Goal: Task Accomplishment & Management: Manage account settings

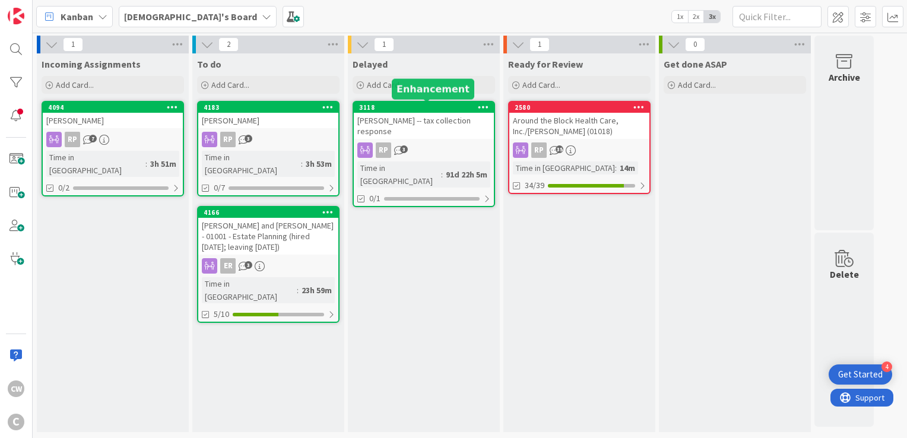
click at [422, 109] on div "3118" at bounding box center [426, 107] width 135 height 8
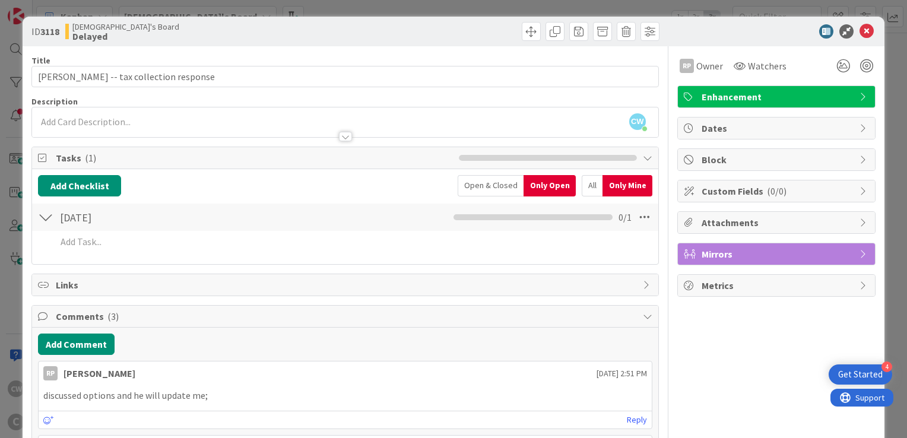
click at [776, 94] on span "Enhancement" at bounding box center [777, 97] width 152 height 14
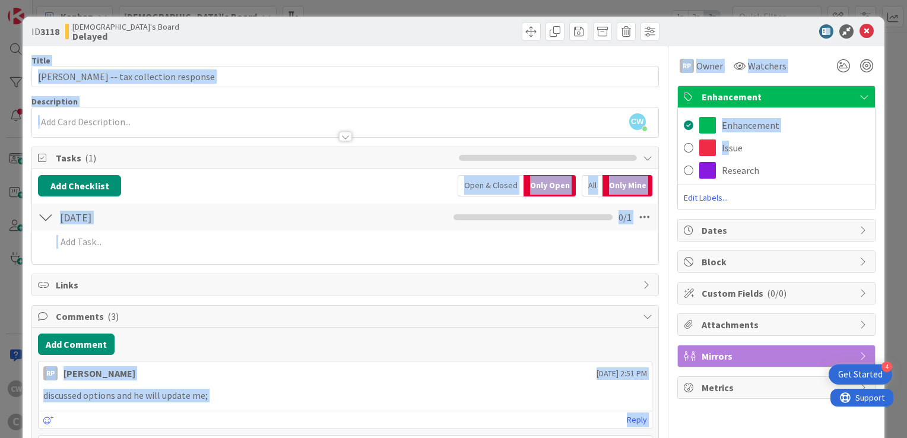
drag, startPoint x: 717, startPoint y: 151, endPoint x: 743, endPoint y: 23, distance: 130.8
click at [743, 23] on div "ID 3118 [PERSON_NAME]'s Board Delayed Title 41 / 128 [PERSON_NAME] -- tax colle…" at bounding box center [453, 334] width 861 height 634
click at [742, 23] on div "ID 3118 [PERSON_NAME]'s Board Delayed" at bounding box center [453, 32] width 861 height 30
click at [856, 39] on div "ID 3118 [PERSON_NAME]'s Board Delayed" at bounding box center [453, 32] width 861 height 30
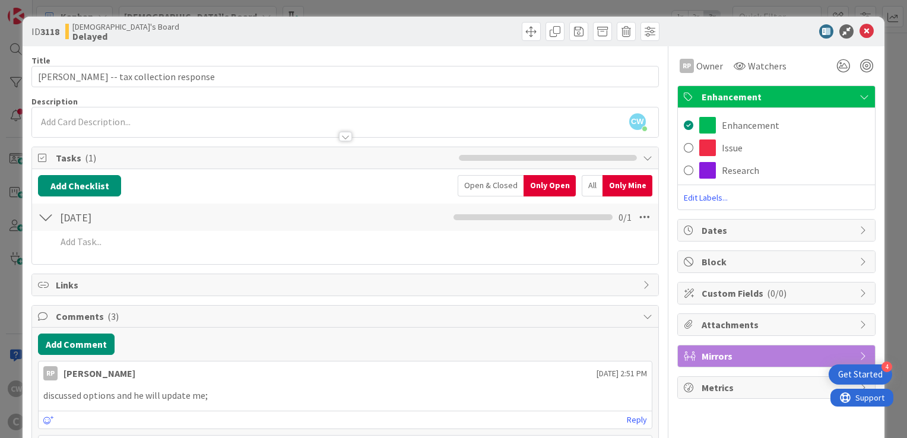
click at [863, 32] on icon at bounding box center [866, 31] width 14 height 14
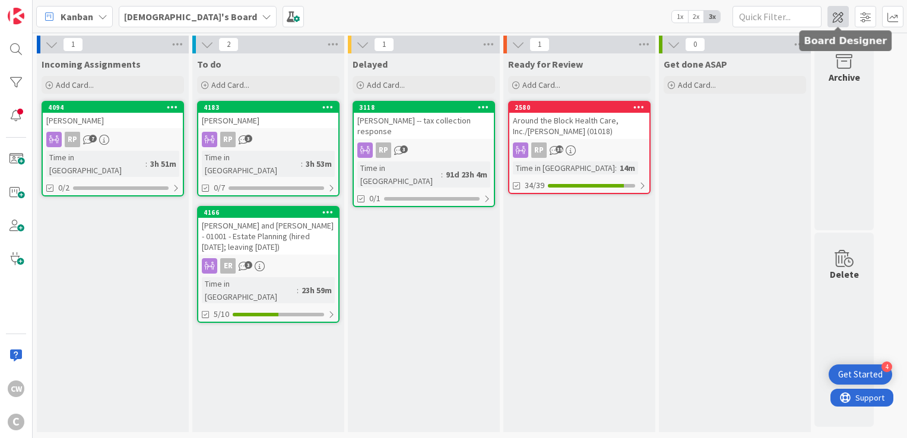
click at [838, 20] on span at bounding box center [837, 16] width 21 height 21
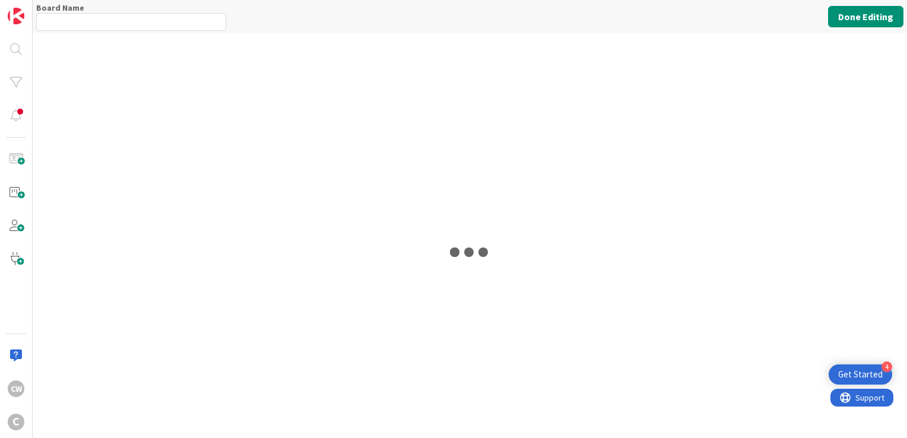
type input "[DEMOGRAPHIC_DATA]'s Board"
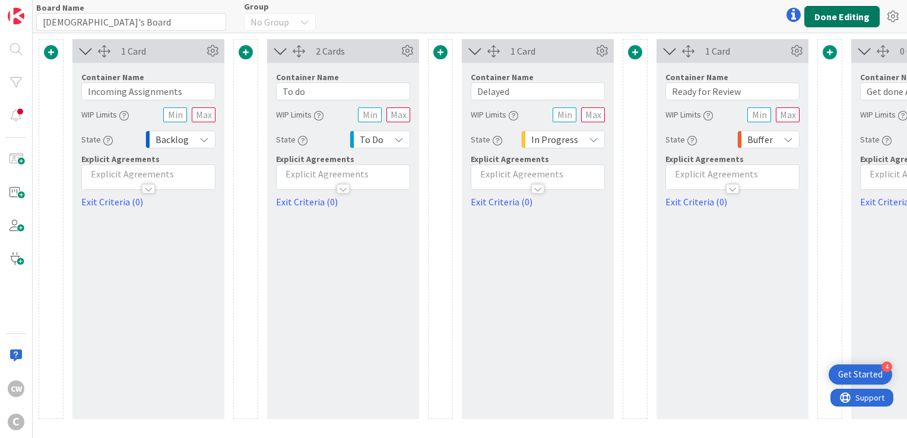
click at [850, 14] on button "Done Editing" at bounding box center [841, 16] width 75 height 21
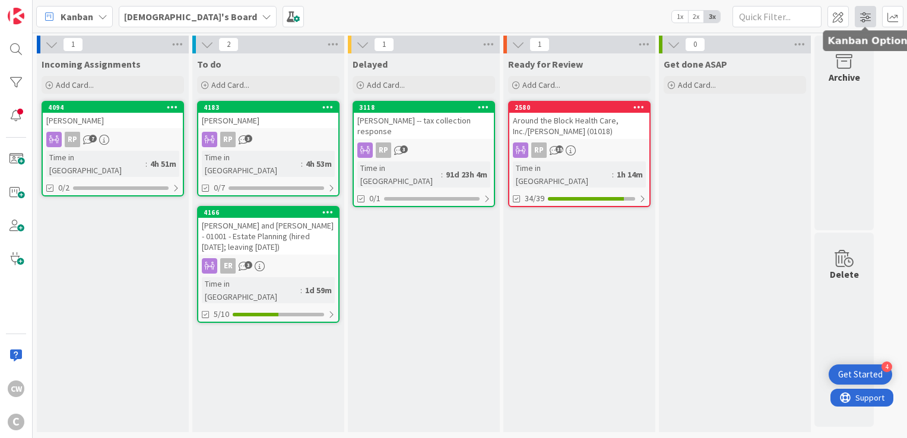
click at [859, 18] on span at bounding box center [864, 16] width 21 height 21
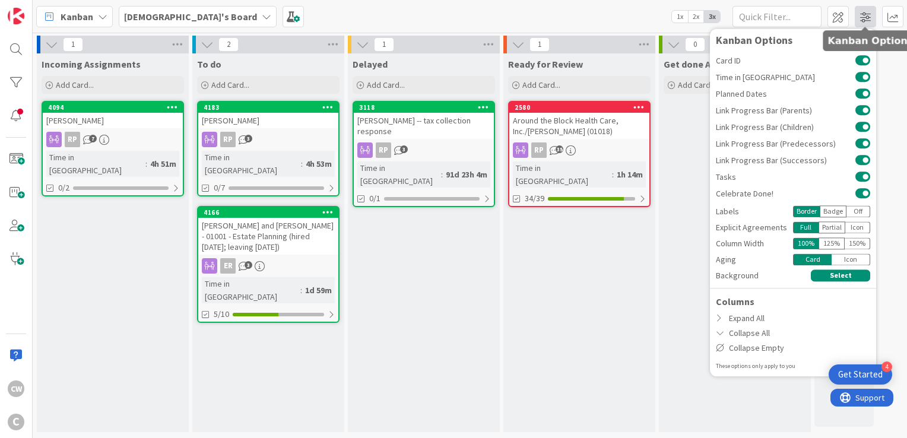
click at [859, 18] on span at bounding box center [864, 16] width 21 height 21
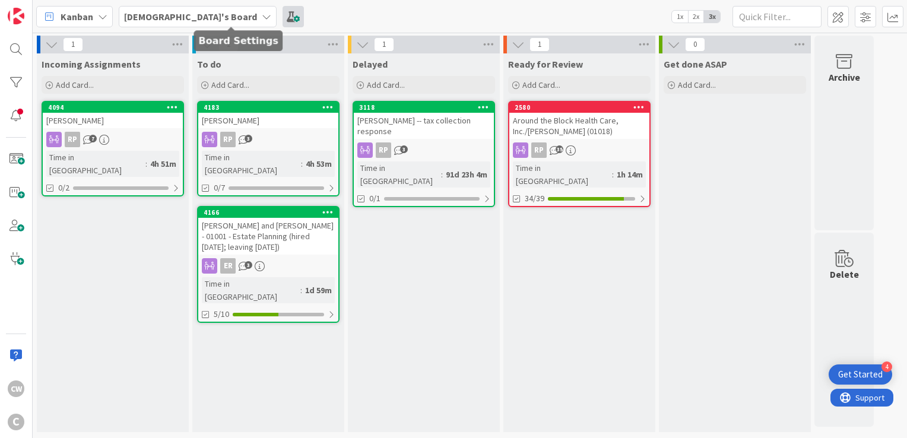
click at [282, 17] on span at bounding box center [292, 16] width 21 height 21
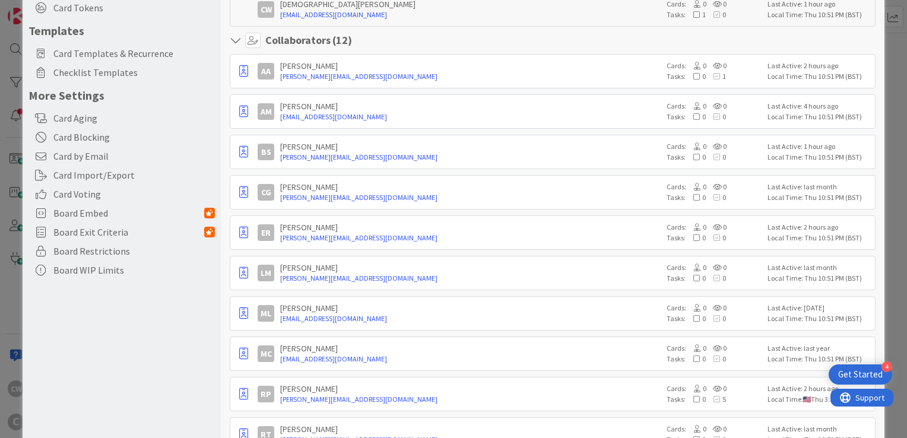
scroll to position [59, 0]
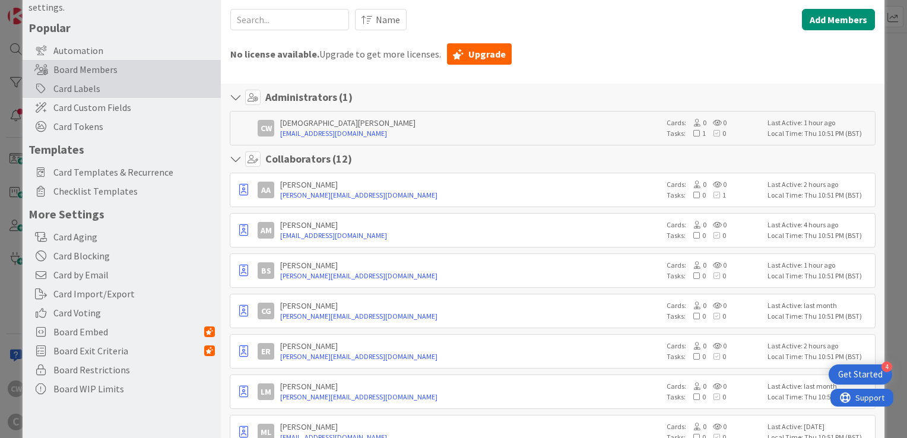
click at [135, 88] on div "Card Labels" at bounding box center [122, 88] width 198 height 19
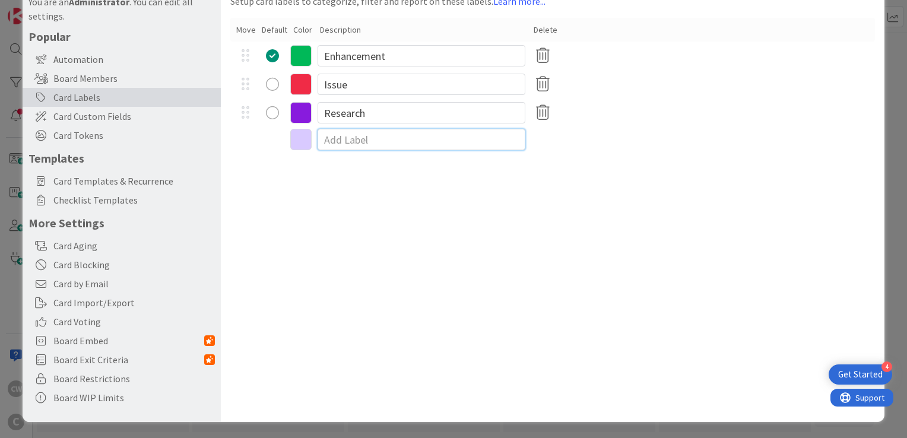
click at [345, 144] on input at bounding box center [421, 139] width 208 height 21
drag, startPoint x: 360, startPoint y: 61, endPoint x: 306, endPoint y: 64, distance: 54.1
click at [306, 64] on div "Enhancement" at bounding box center [552, 56] width 644 height 28
click at [257, 150] on div at bounding box center [552, 139] width 644 height 25
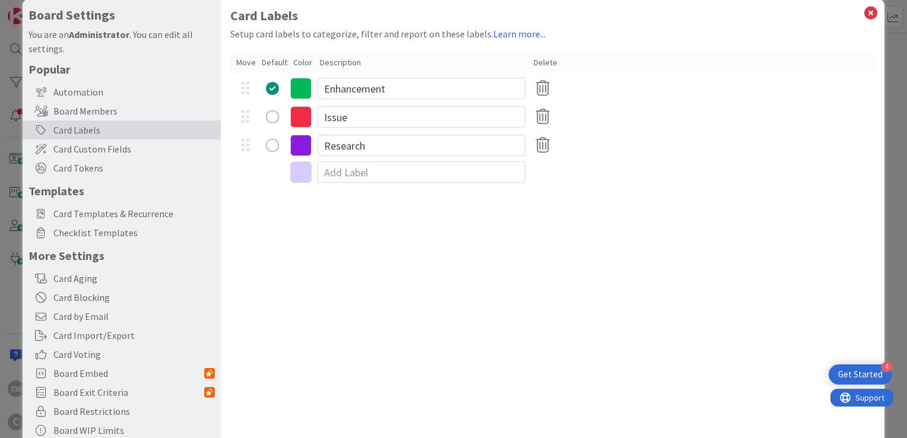
scroll to position [0, 0]
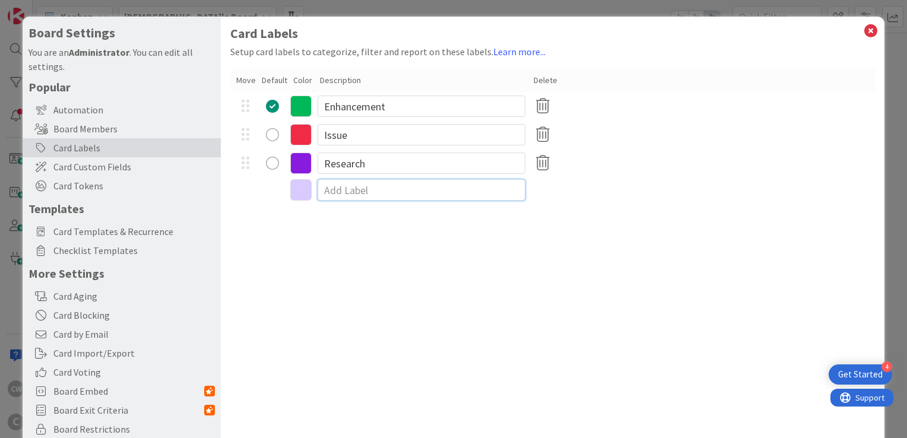
click at [333, 193] on input at bounding box center [421, 189] width 208 height 21
type input "[PERSON_NAME]"
click at [352, 217] on input at bounding box center [421, 218] width 208 height 21
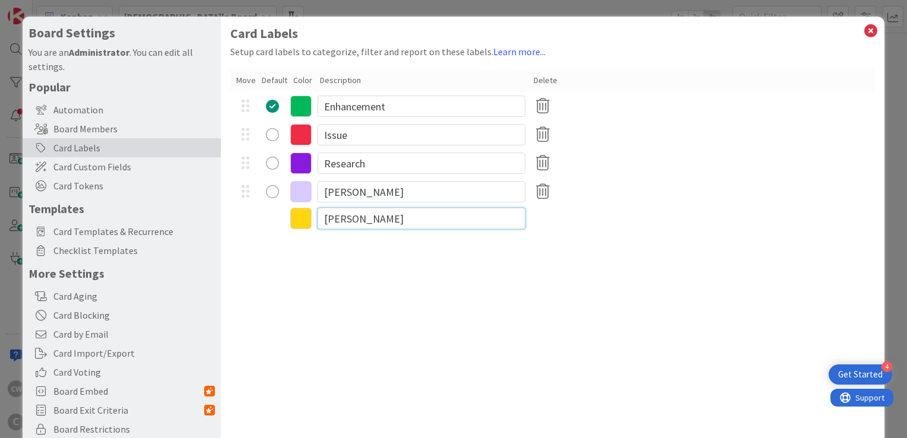
type input "[PERSON_NAME]"
click at [278, 190] on div "radio" at bounding box center [272, 191] width 13 height 13
click at [301, 190] on icon at bounding box center [300, 191] width 21 height 21
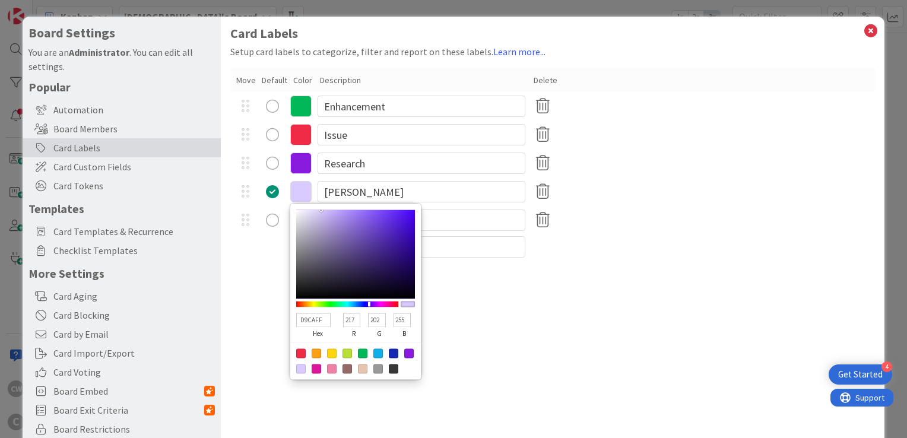
click at [304, 355] on div at bounding box center [300, 352] width 9 height 9
type input "F02B46"
type input "240"
type input "43"
type input "70"
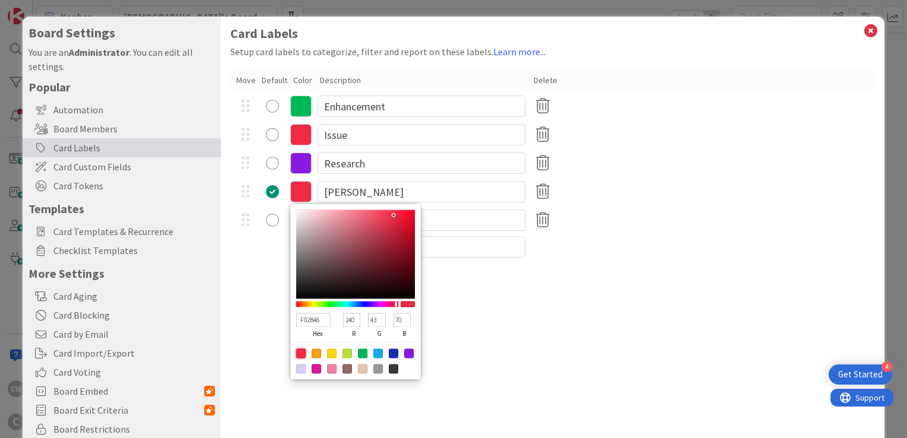
click at [297, 136] on icon at bounding box center [300, 134] width 21 height 21
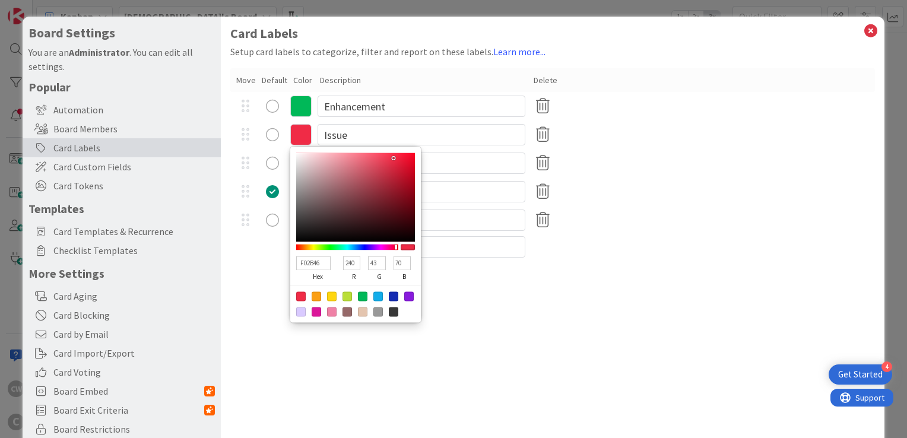
type input "EBB5BC"
type input "235"
type input "181"
type input "188"
click at [323, 160] on div at bounding box center [355, 196] width 119 height 89
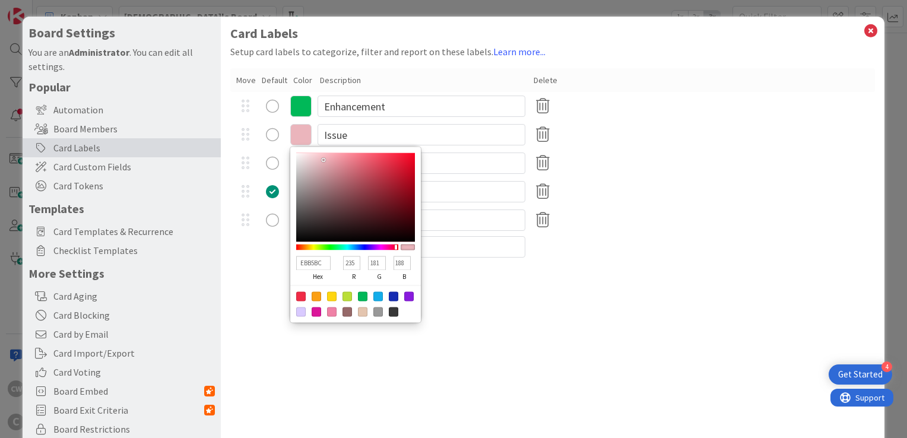
click at [260, 301] on div "Card Labels Setup card labels to categorize, filter and report on these labels.…" at bounding box center [552, 245] width 663 height 456
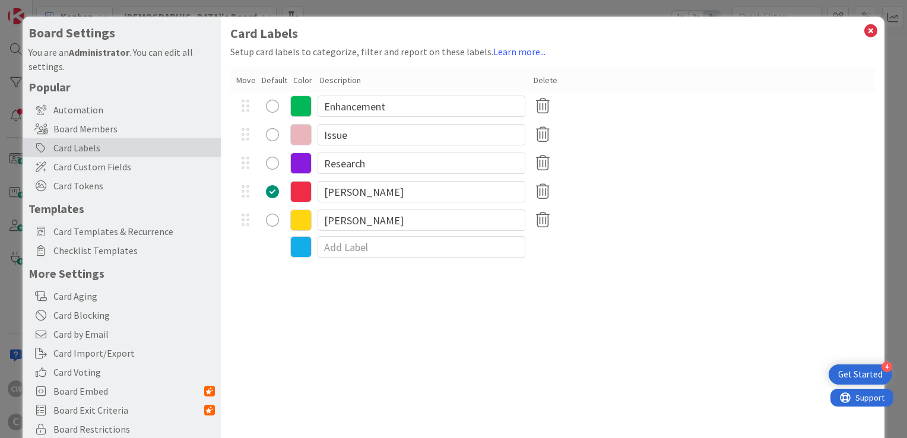
click at [295, 221] on icon at bounding box center [300, 219] width 21 height 21
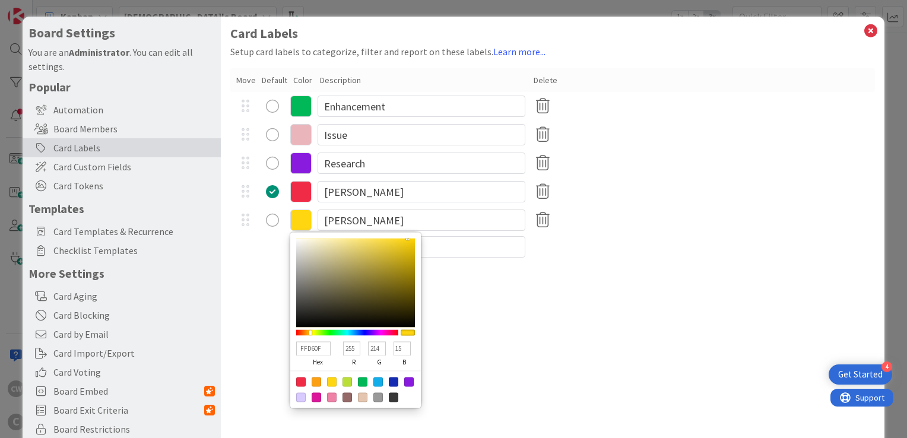
click at [364, 383] on div at bounding box center [362, 381] width 9 height 9
type input "00B858"
type input "0"
type input "184"
type input "88"
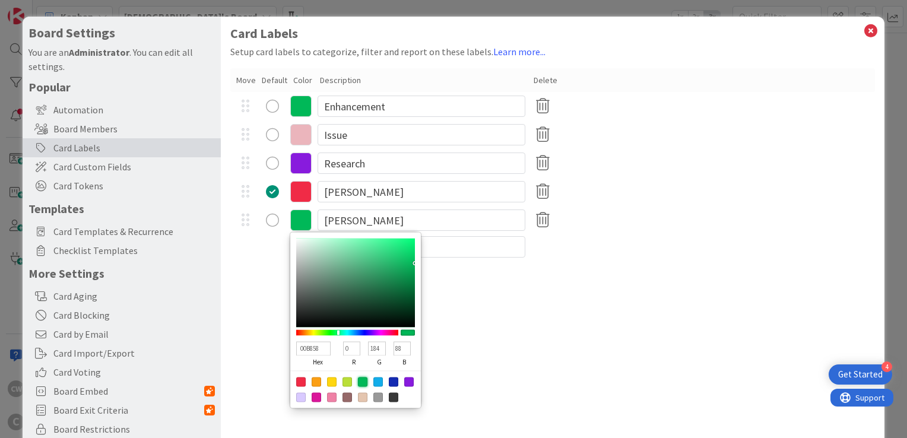
click at [269, 358] on div "Card Labels Setup card labels to categorize, filter and report on these labels.…" at bounding box center [552, 245] width 663 height 456
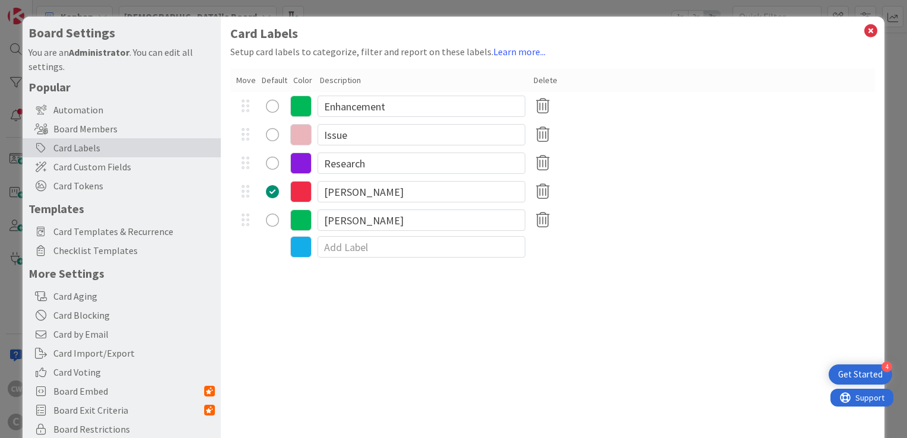
click at [295, 222] on icon at bounding box center [300, 219] width 21 height 21
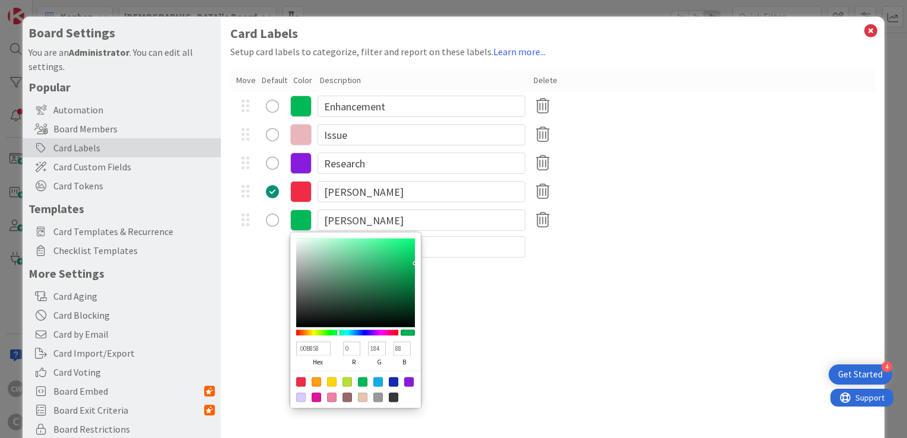
type input "0EEB78"
type input "14"
type input "235"
type input "120"
type input "0EEA77"
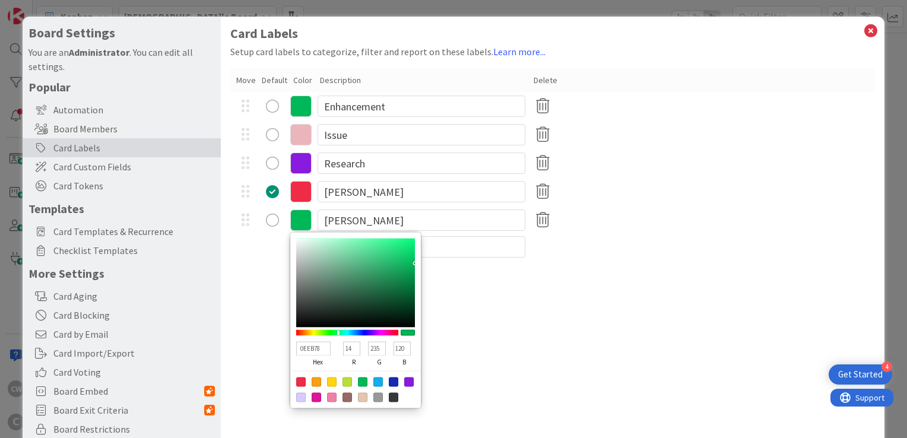
type input "234"
type input "119"
click at [408, 246] on div at bounding box center [355, 282] width 119 height 89
click at [507, 348] on div "Card Labels Setup card labels to categorize, filter and report on these labels.…" at bounding box center [552, 245] width 663 height 456
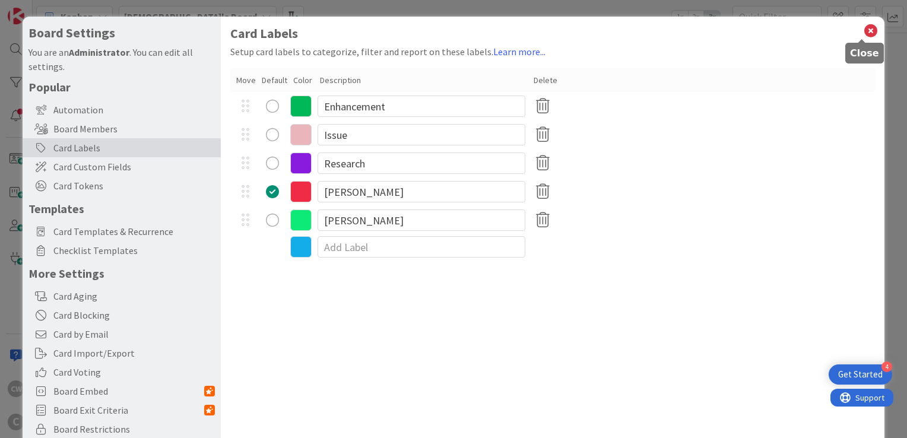
click at [863, 32] on icon at bounding box center [870, 31] width 15 height 17
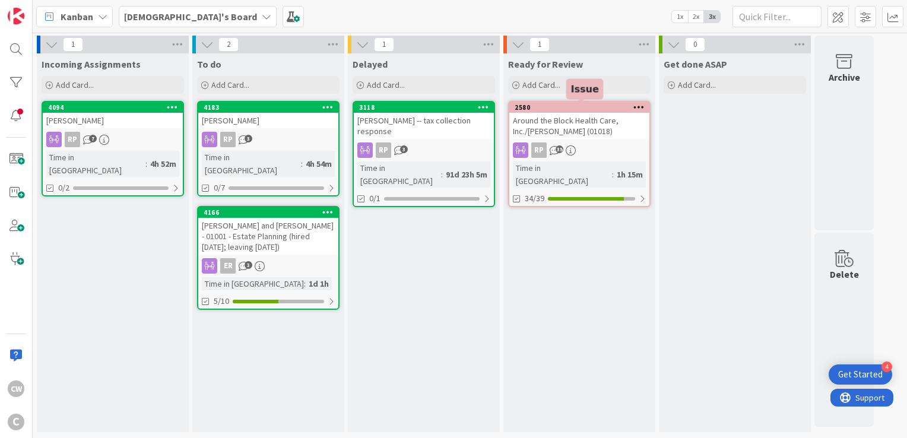
click at [554, 106] on div "2580" at bounding box center [581, 107] width 135 height 8
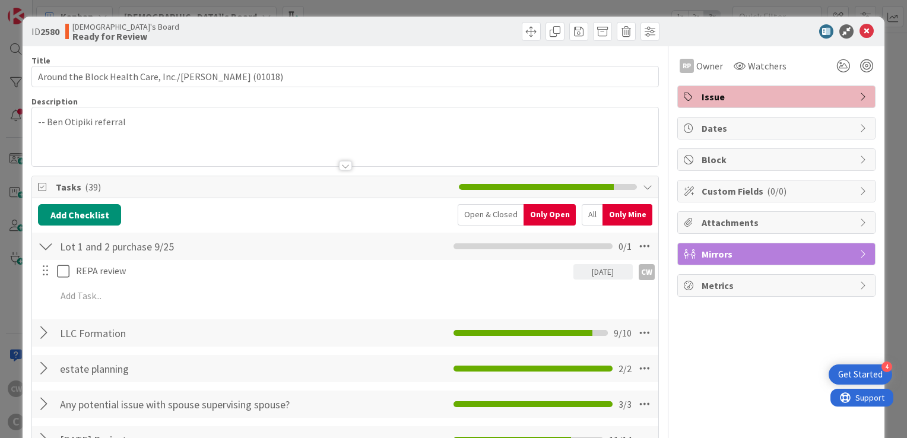
click at [746, 94] on span "Issue" at bounding box center [777, 97] width 152 height 14
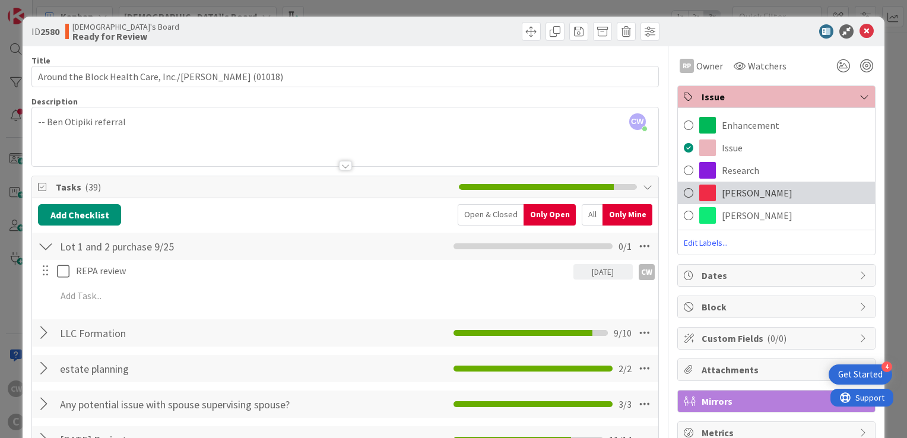
click at [733, 189] on span "[PERSON_NAME]" at bounding box center [756, 193] width 71 height 14
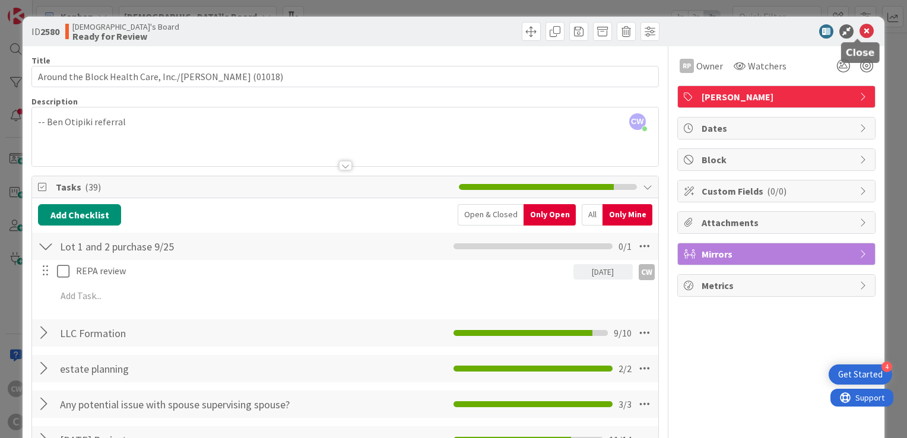
click at [859, 30] on icon at bounding box center [866, 31] width 14 height 14
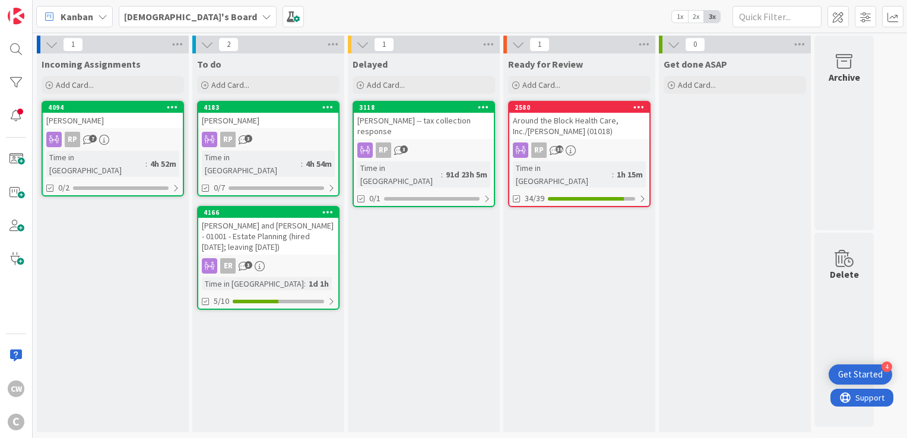
click at [431, 113] on div "[PERSON_NAME] -- tax collection response" at bounding box center [424, 126] width 140 height 26
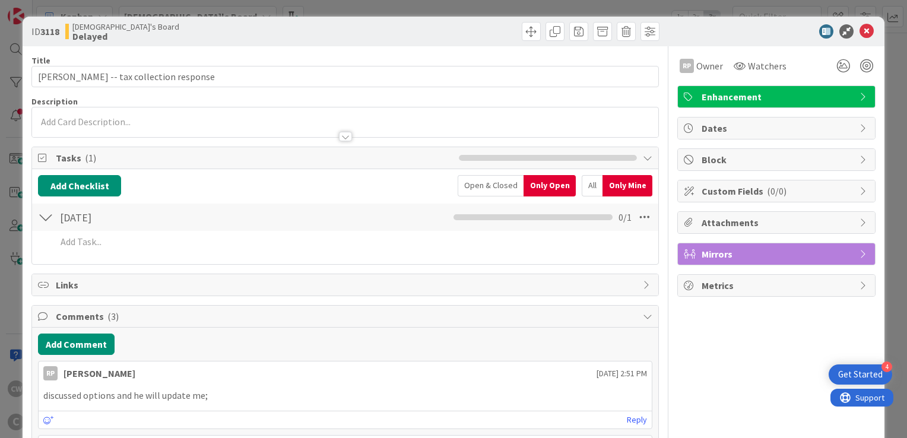
click at [729, 94] on span "Enhancement" at bounding box center [777, 97] width 152 height 14
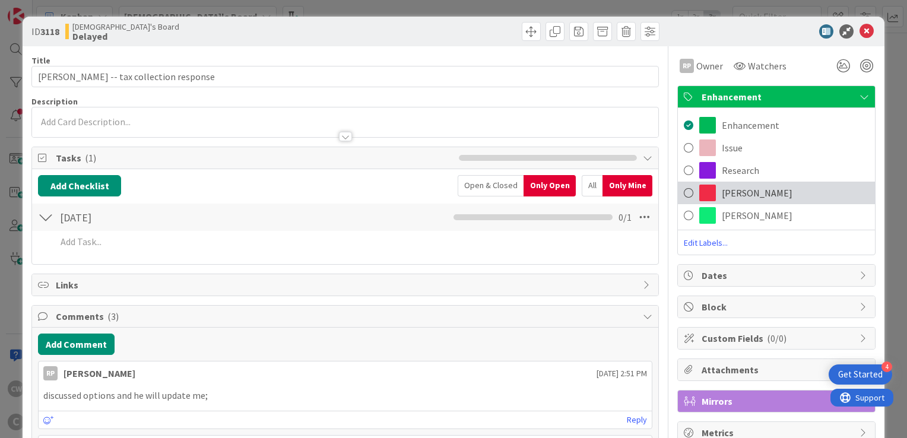
click at [732, 189] on span "[PERSON_NAME]" at bounding box center [756, 193] width 71 height 14
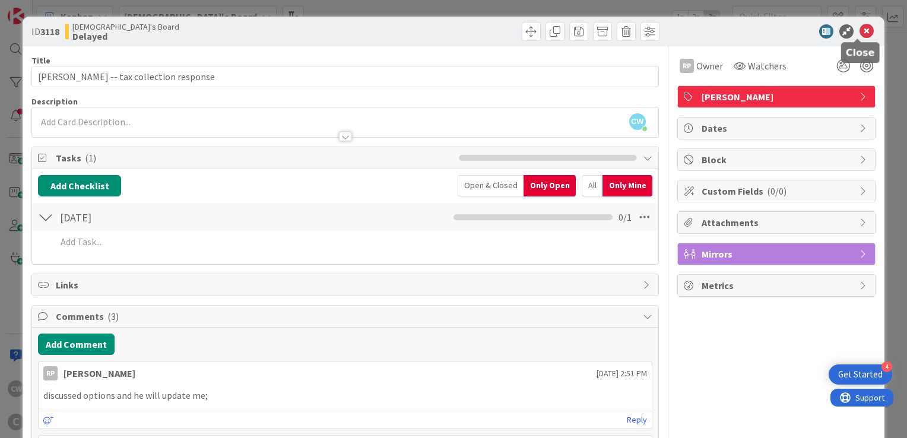
click at [859, 28] on icon at bounding box center [866, 31] width 14 height 14
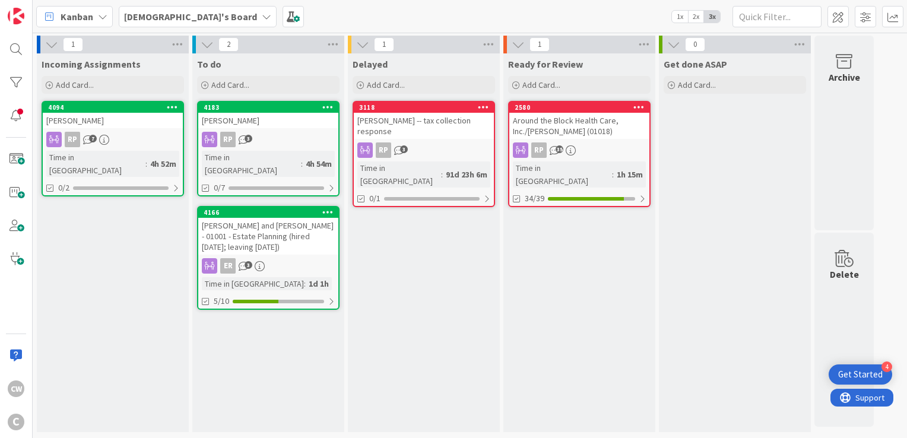
click at [307, 113] on div "[PERSON_NAME]" at bounding box center [268, 120] width 140 height 15
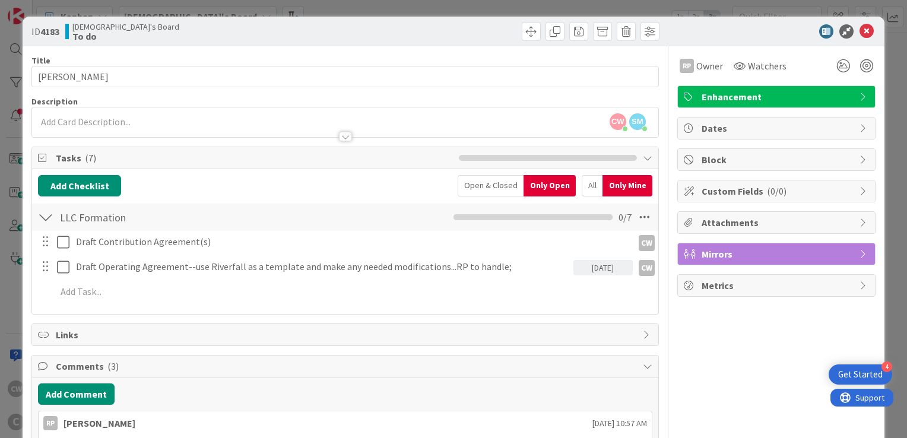
click at [705, 97] on span "Enhancement" at bounding box center [777, 97] width 152 height 14
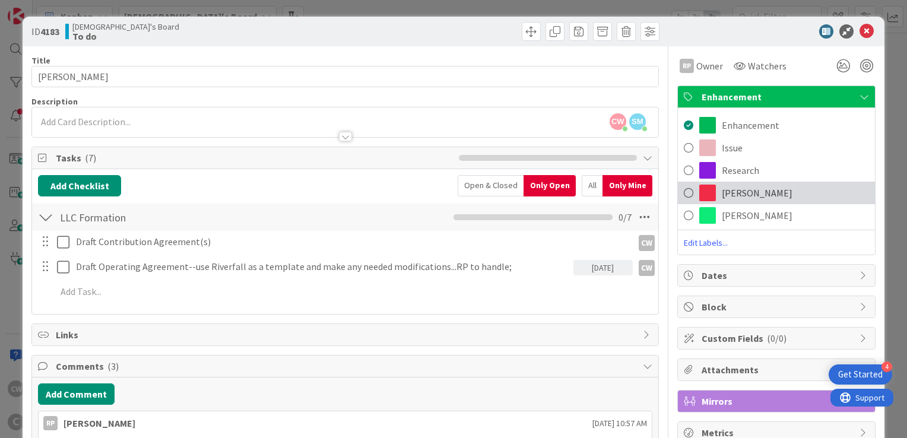
click at [735, 184] on div "[PERSON_NAME]" at bounding box center [776, 193] width 197 height 23
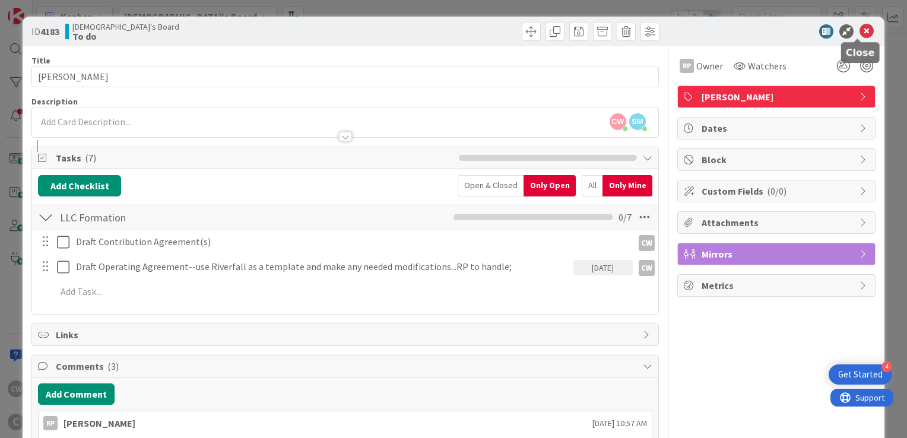
click at [859, 34] on icon at bounding box center [866, 31] width 14 height 14
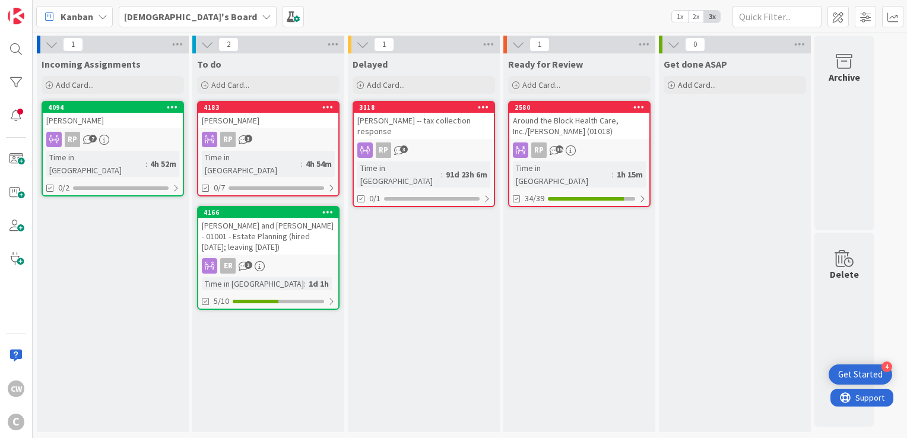
click at [278, 218] on div "[PERSON_NAME] and [PERSON_NAME] - 01001 - Estate Planning (hired [DATE]; leavin…" at bounding box center [268, 236] width 140 height 37
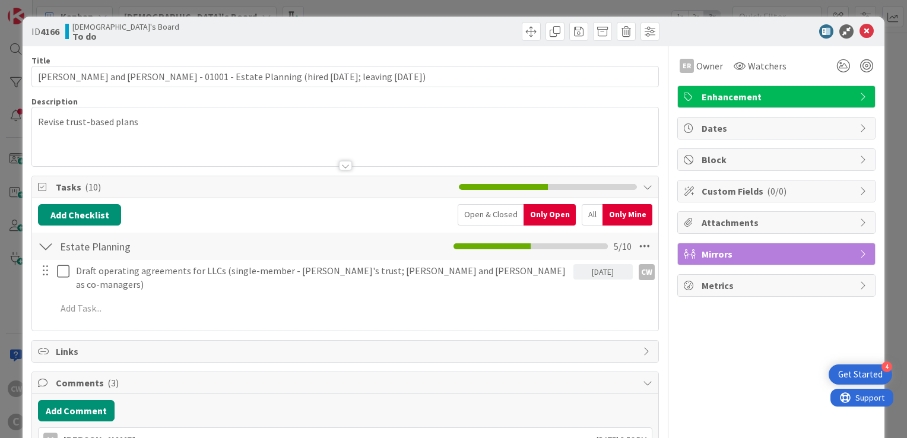
click at [763, 104] on div "Enhancement" at bounding box center [776, 96] width 197 height 21
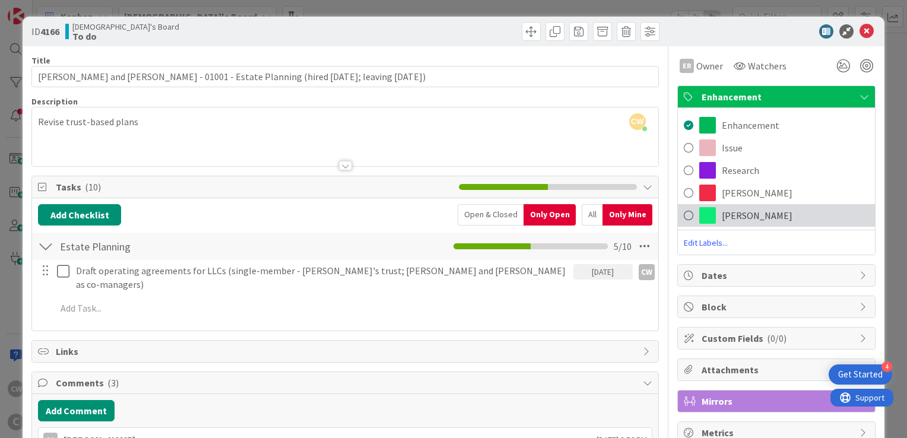
click at [753, 209] on span "[PERSON_NAME]" at bounding box center [756, 215] width 71 height 14
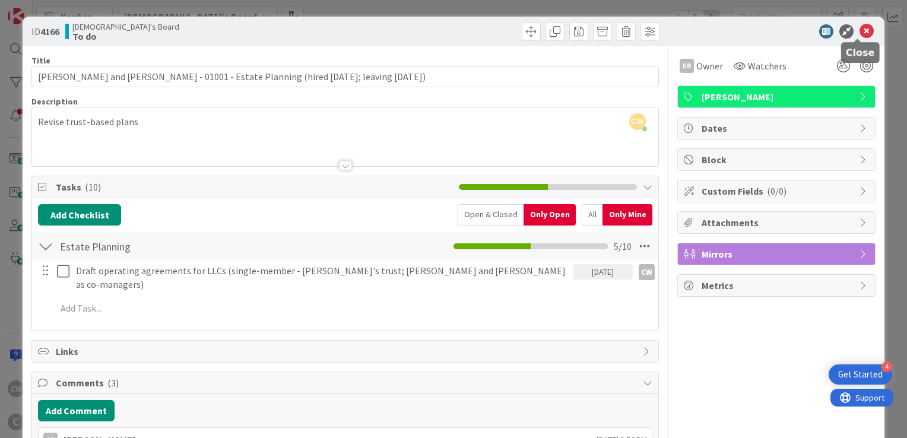
click at [863, 30] on icon at bounding box center [866, 31] width 14 height 14
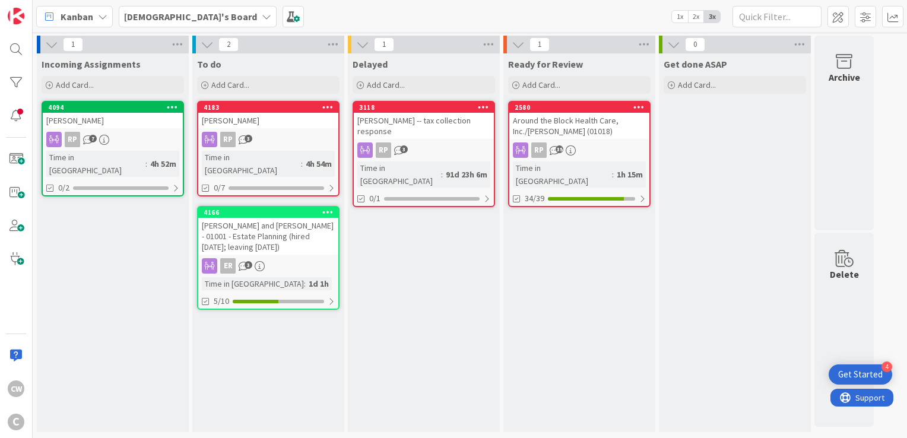
click at [131, 113] on div "[PERSON_NAME]" at bounding box center [113, 120] width 140 height 15
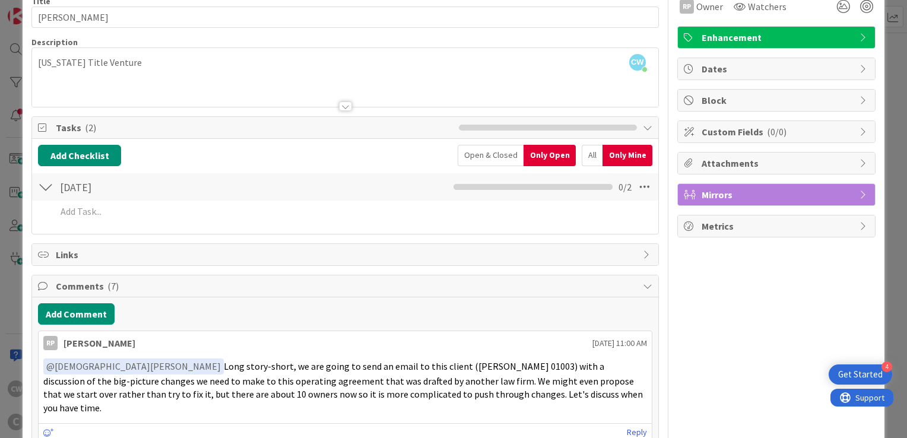
click at [727, 42] on span "Enhancement" at bounding box center [777, 37] width 152 height 14
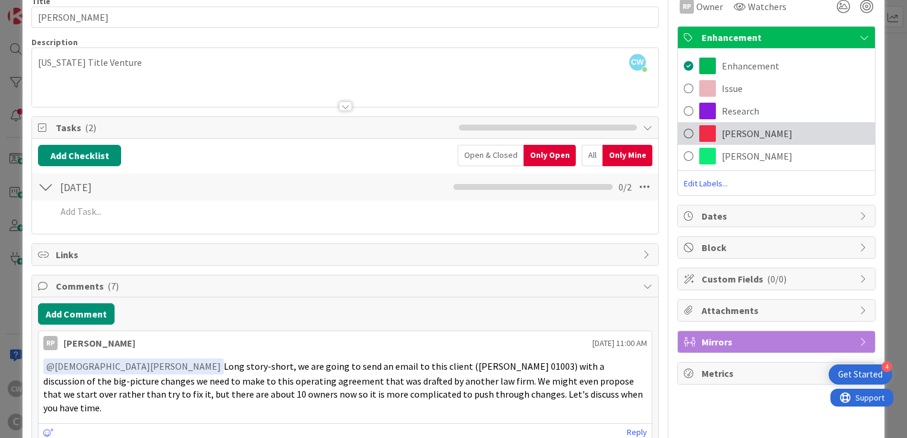
click at [738, 135] on span "[PERSON_NAME]" at bounding box center [756, 133] width 71 height 14
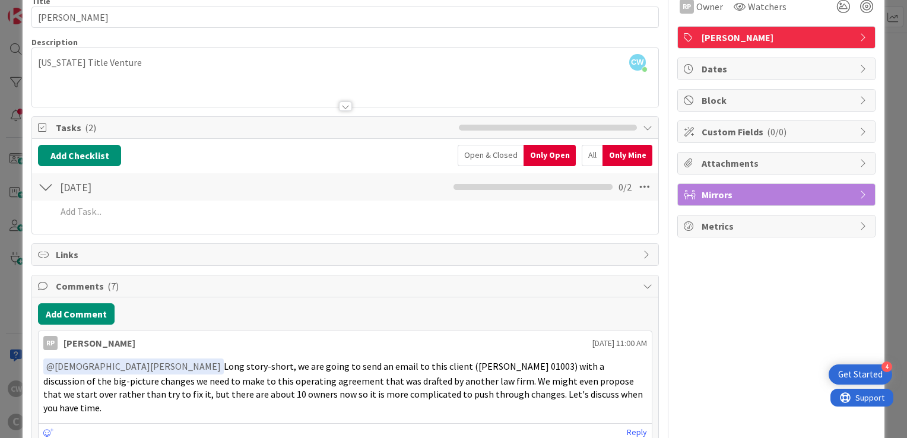
click at [492, 350] on div "RP [PERSON_NAME] [DATE] 11:00 AM ﻿ @ [DEMOGRAPHIC_DATA][PERSON_NAME] ﻿ Long sto…" at bounding box center [345, 385] width 614 height 111
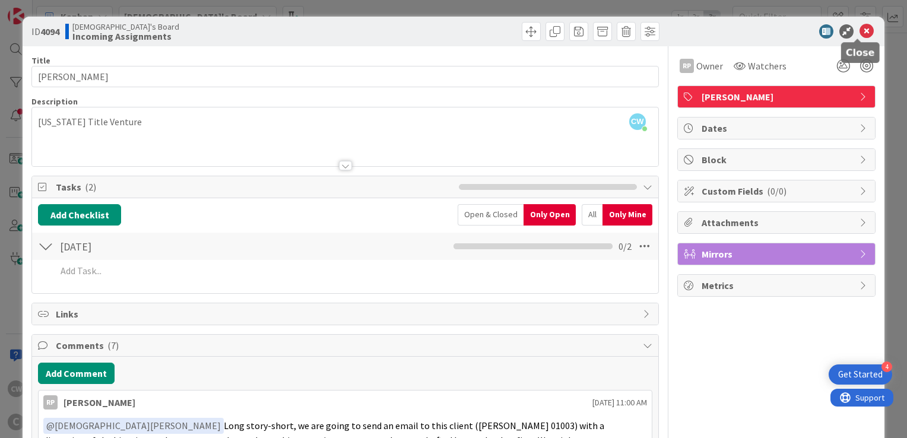
click at [859, 24] on icon at bounding box center [866, 31] width 14 height 14
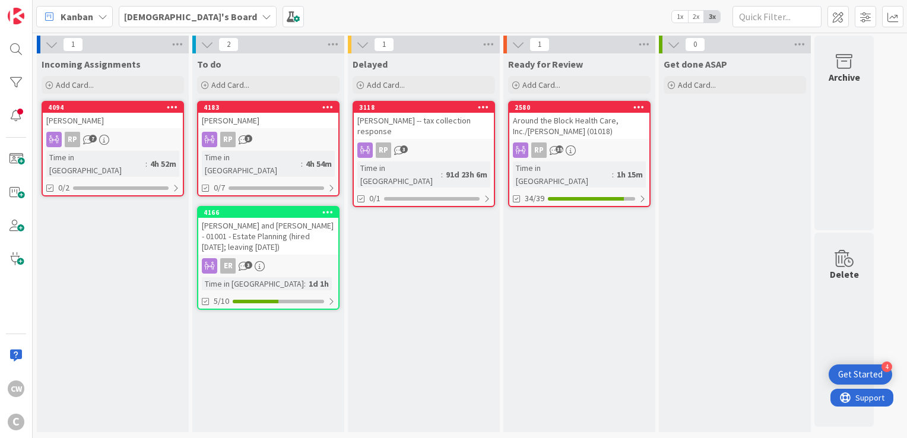
click at [420, 125] on div "[PERSON_NAME] -- tax collection response" at bounding box center [424, 126] width 140 height 26
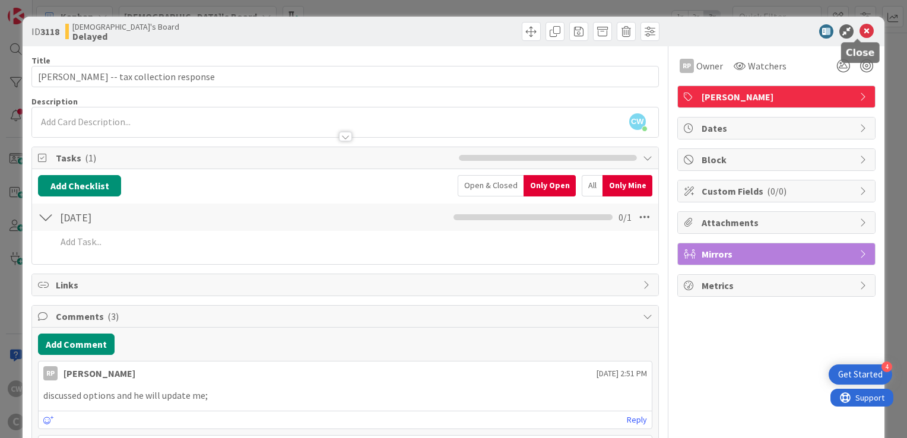
click at [859, 30] on icon at bounding box center [866, 31] width 14 height 14
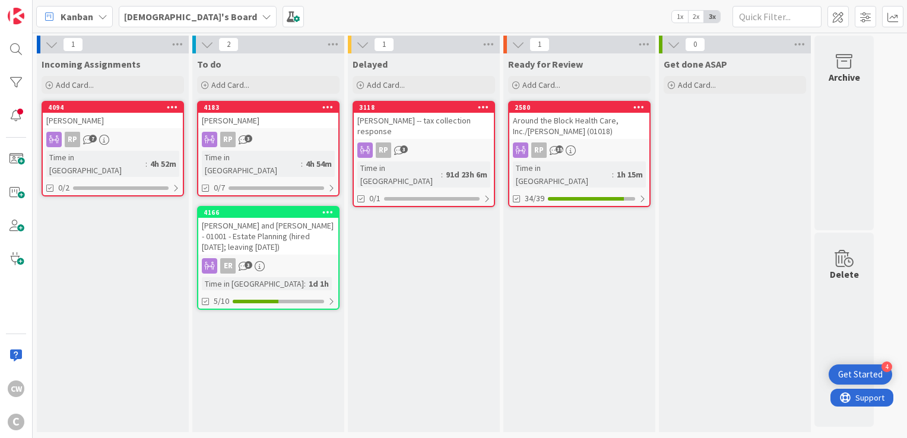
click at [576, 120] on div "Around the Block Health Care, Inc./[PERSON_NAME] (01018)" at bounding box center [579, 126] width 140 height 26
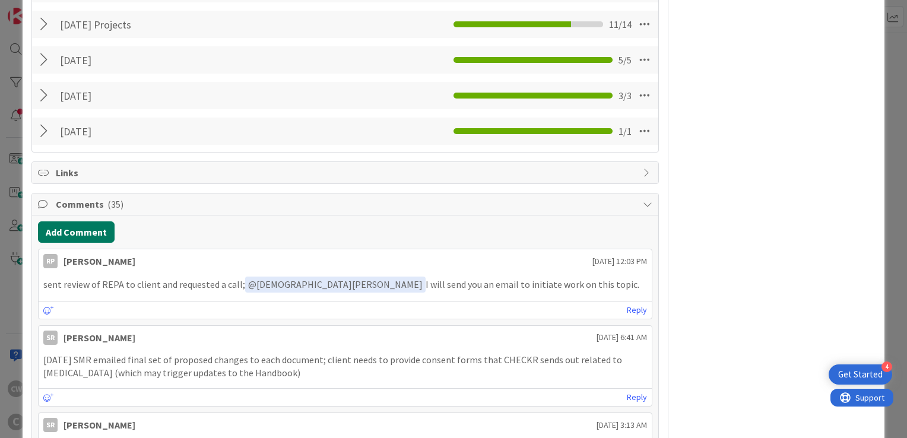
click at [91, 229] on button "Add Comment" at bounding box center [76, 231] width 77 height 21
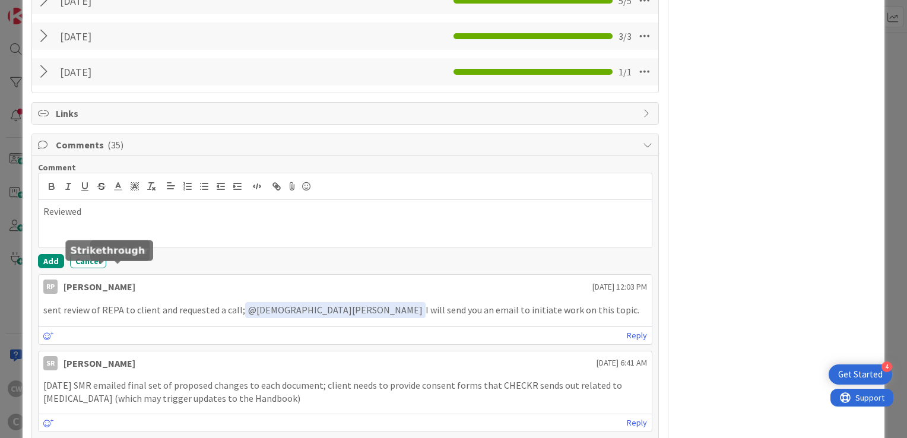
scroll to position [387, 0]
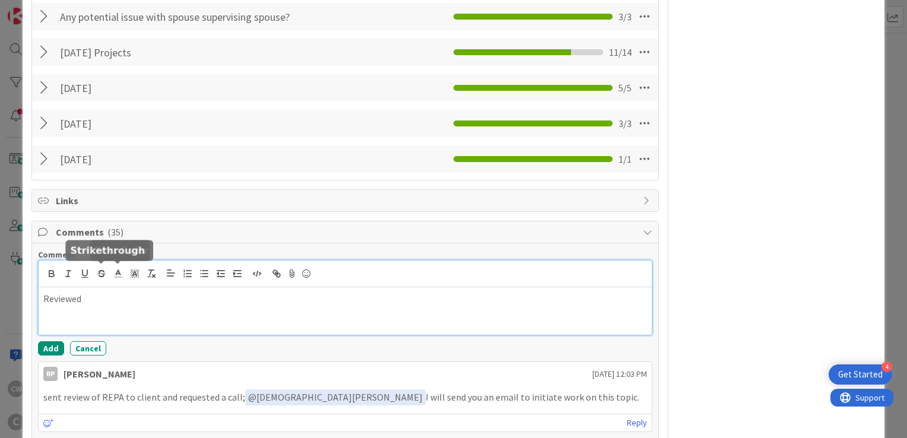
click at [98, 300] on p "Reviewed" at bounding box center [344, 299] width 603 height 14
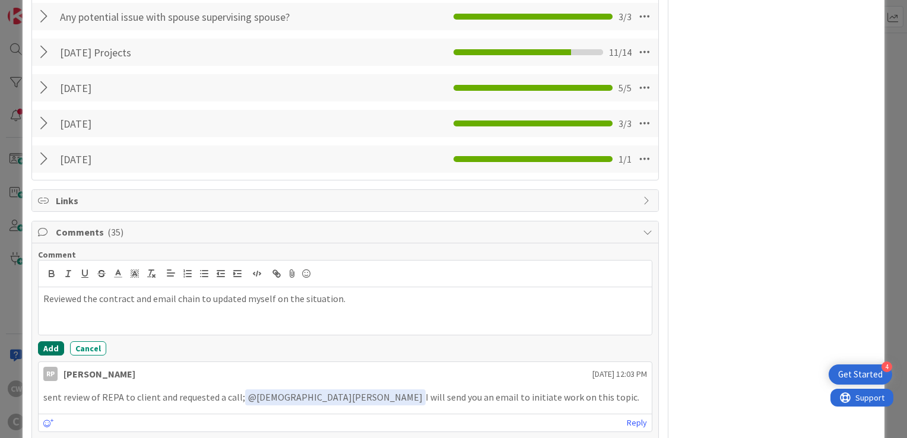
click at [55, 345] on button "Add" at bounding box center [51, 348] width 26 height 14
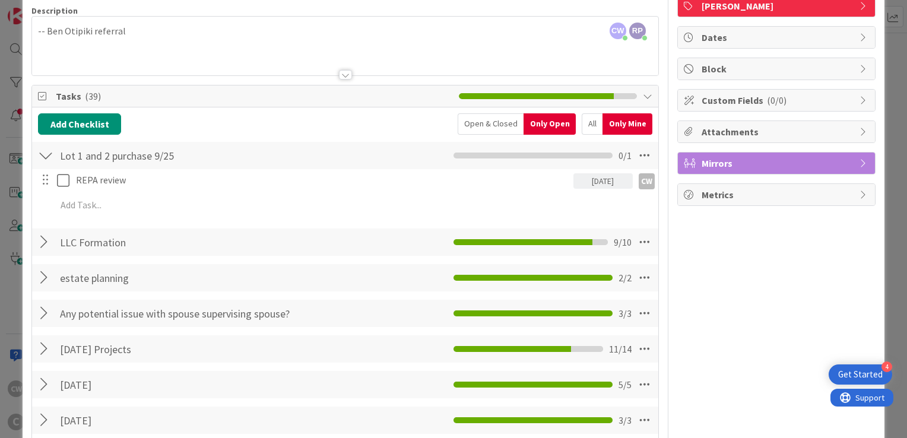
scroll to position [0, 0]
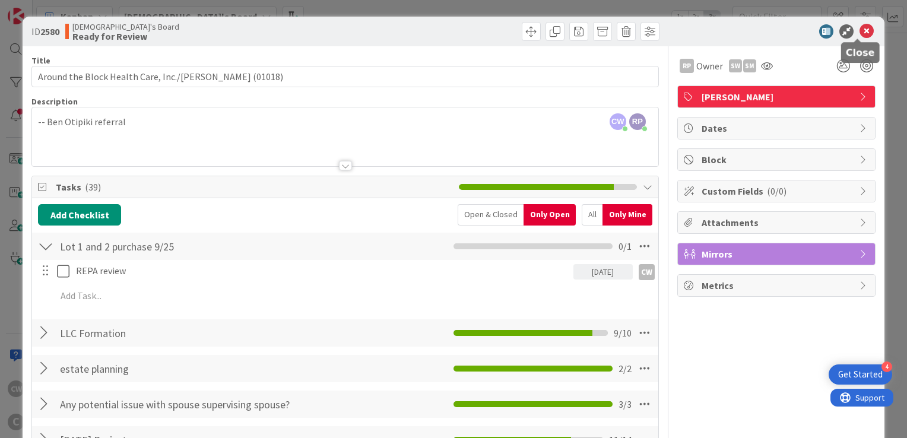
click at [861, 28] on icon at bounding box center [866, 31] width 14 height 14
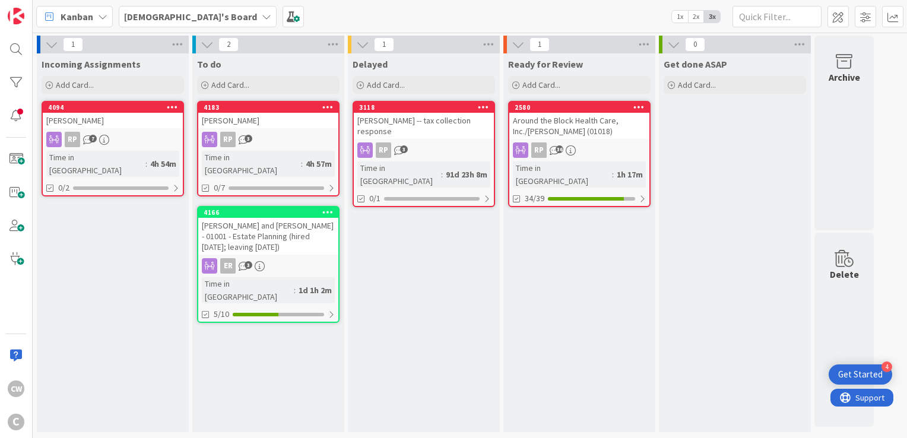
click at [433, 116] on div "[PERSON_NAME] -- tax collection response" at bounding box center [424, 126] width 140 height 26
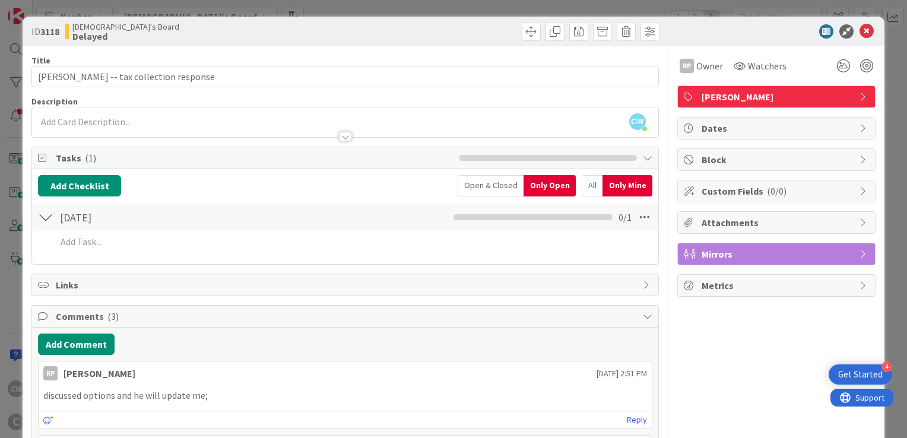
click at [865, 36] on div at bounding box center [770, 31] width 210 height 14
click at [861, 35] on icon at bounding box center [866, 31] width 14 height 14
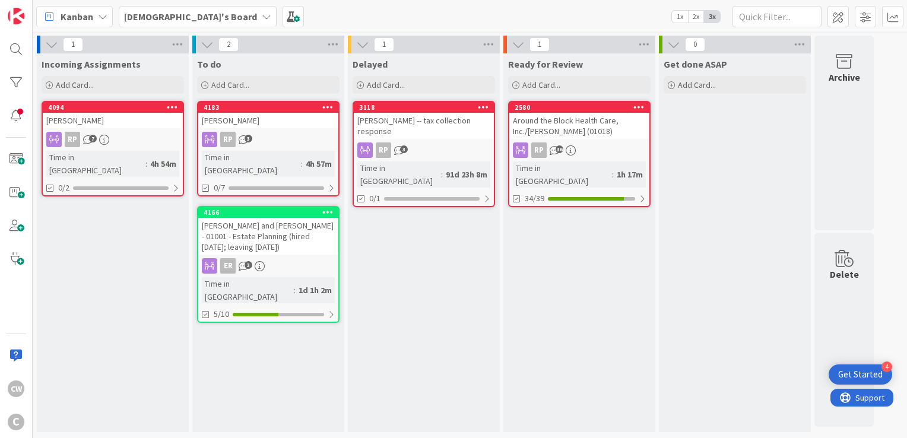
click at [294, 115] on div "[PERSON_NAME]" at bounding box center [268, 120] width 140 height 15
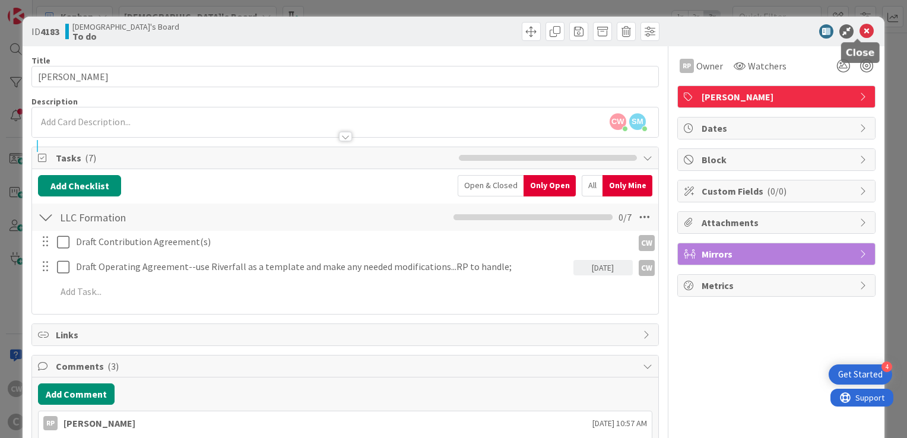
click at [859, 32] on icon at bounding box center [866, 31] width 14 height 14
